Goal: Task Accomplishment & Management: Manage account settings

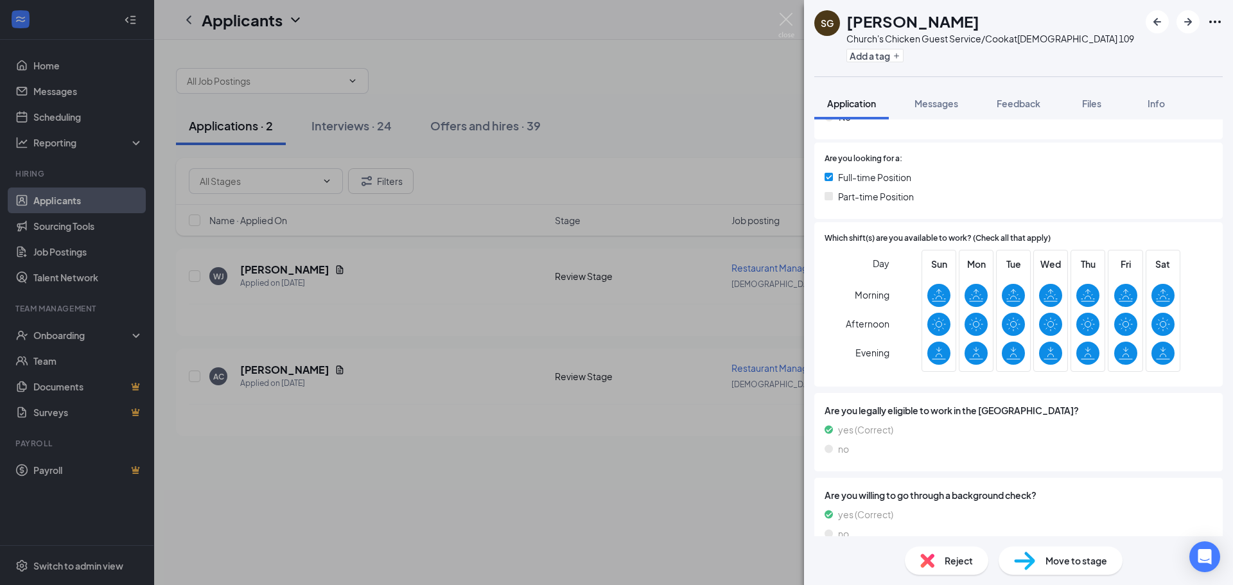
scroll to position [269, 0]
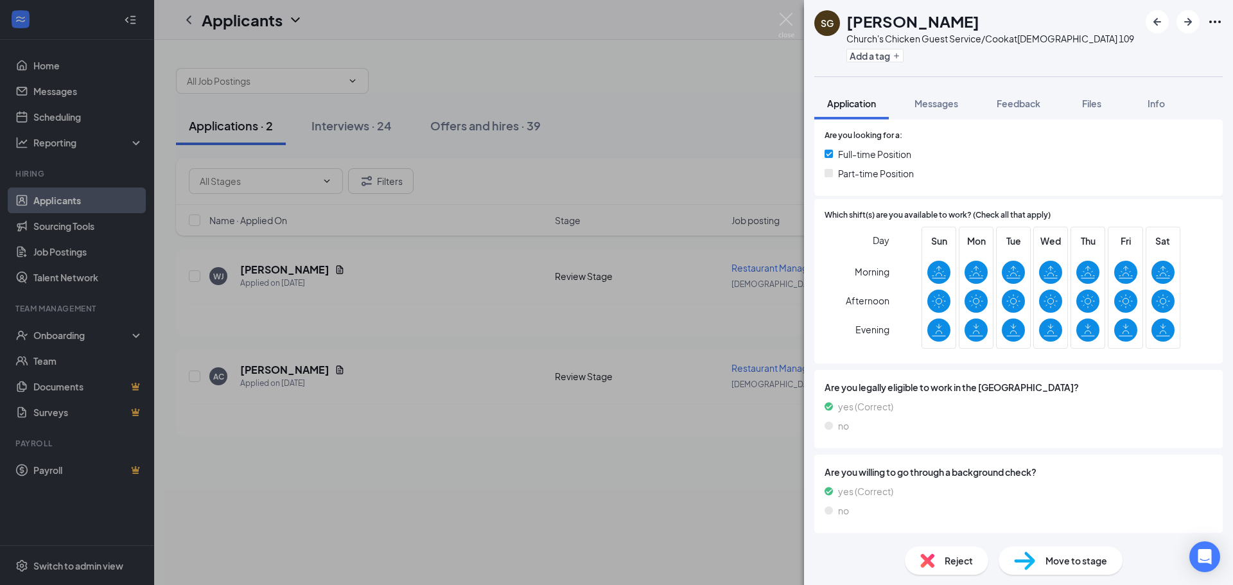
click at [1076, 567] on span "Move to stage" at bounding box center [1077, 561] width 62 height 14
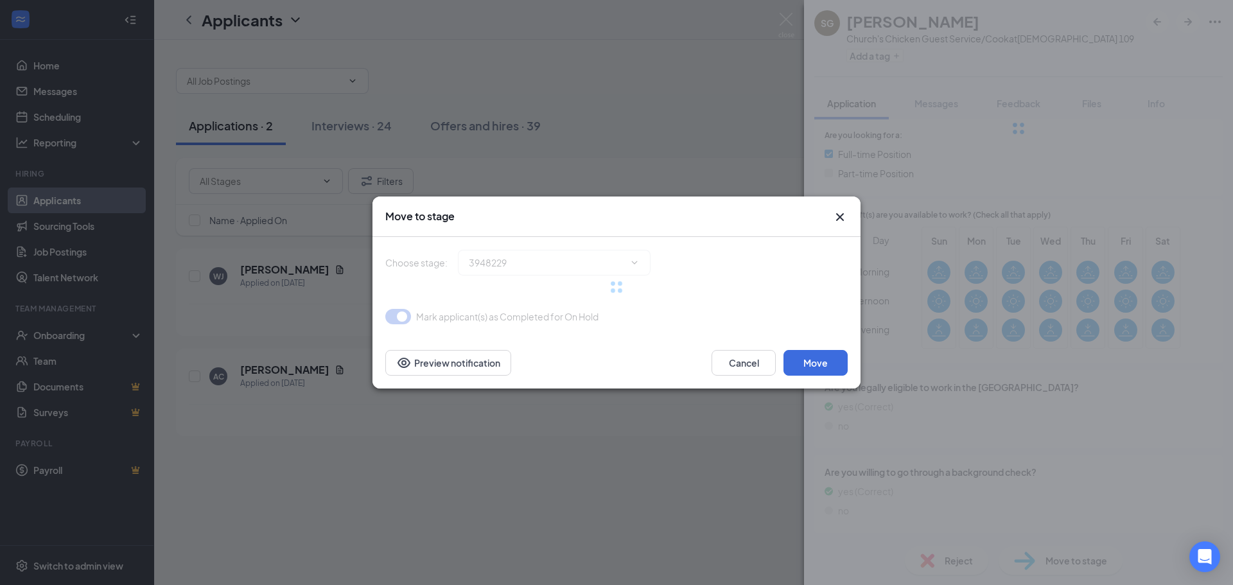
scroll to position [263, 0]
type input "Hiring Complete (final stage)"
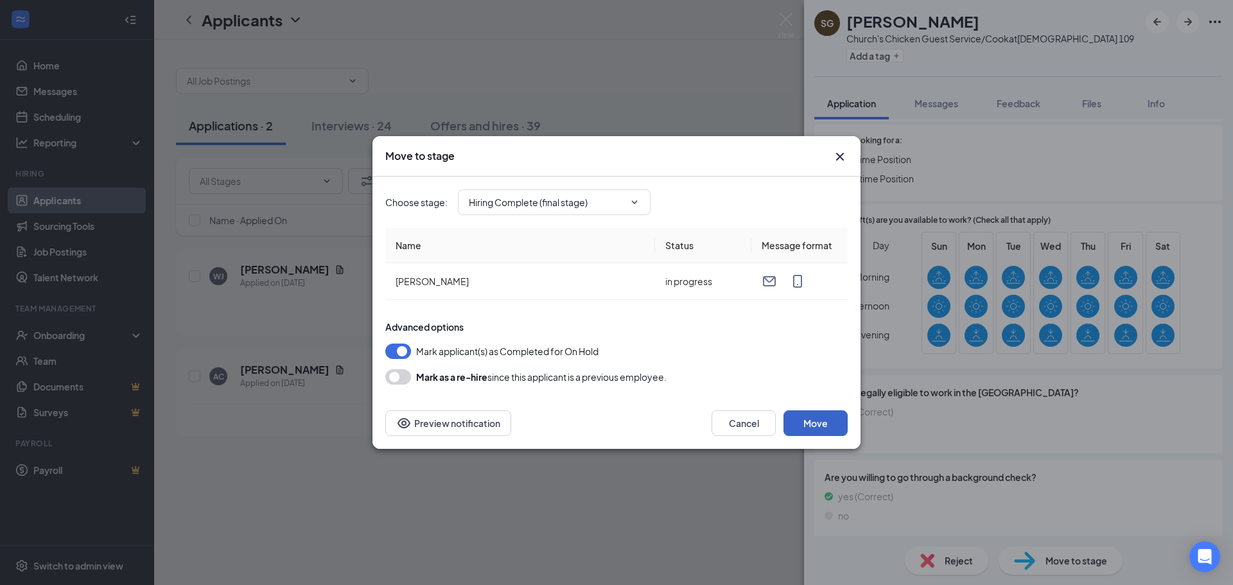
click at [813, 418] on button "Move" at bounding box center [816, 424] width 64 height 26
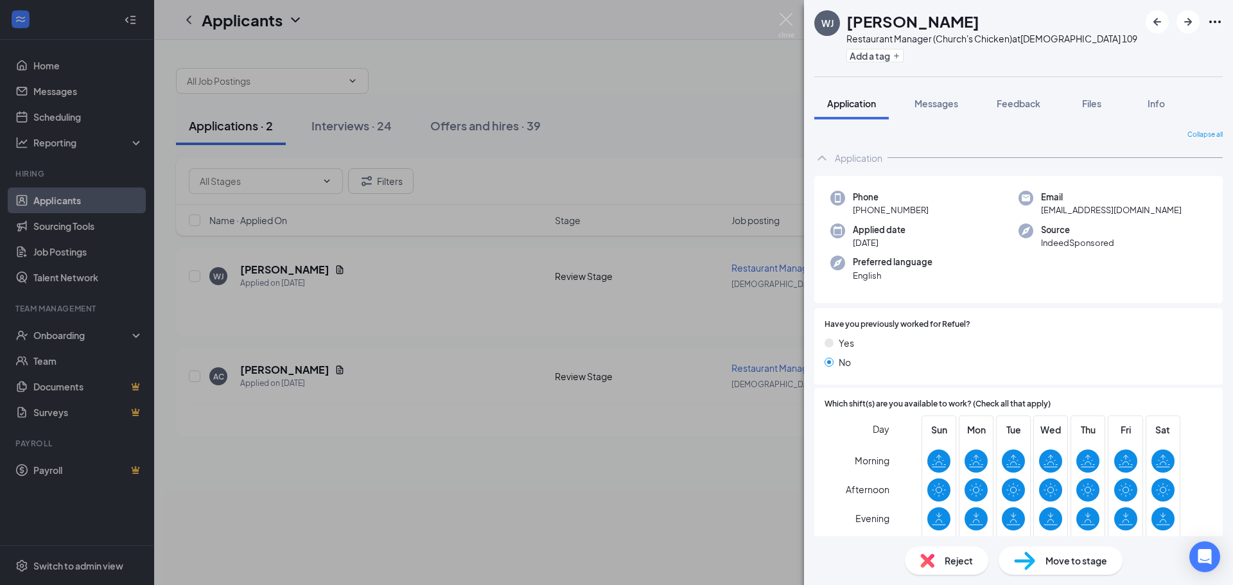
click at [67, 205] on div "[PERSON_NAME] Restaurant Manager (Church's Chicken) at Churchs 109 Add a tag Ap…" at bounding box center [616, 292] width 1233 height 585
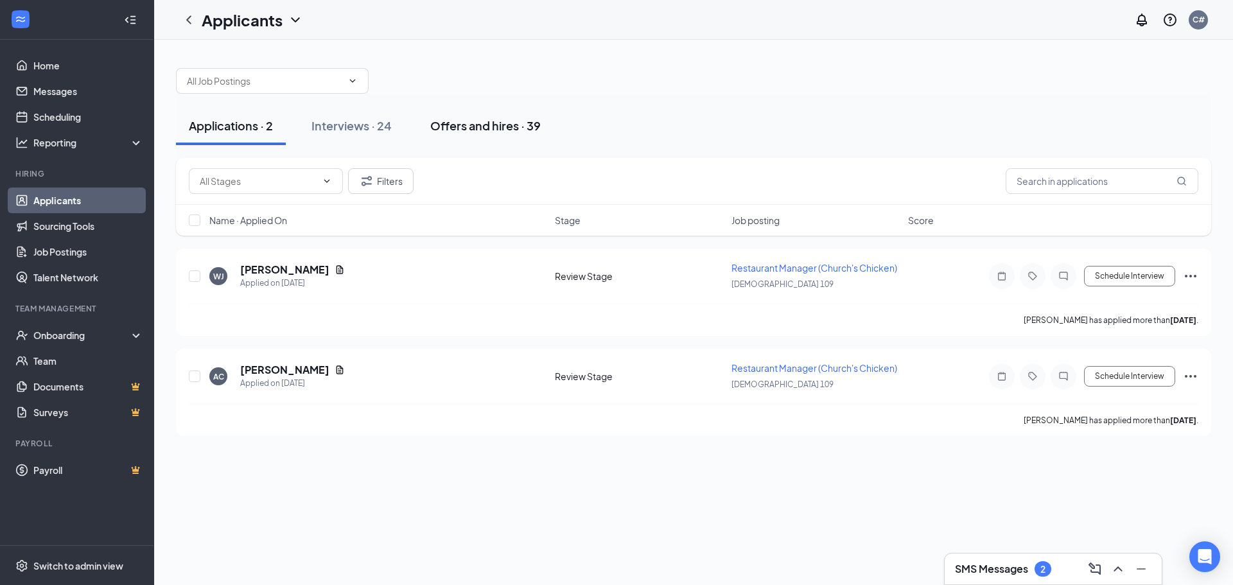
click at [493, 121] on div "Offers and hires · 39" at bounding box center [485, 126] width 110 height 16
